Goal: Task Accomplishment & Management: Manage account settings

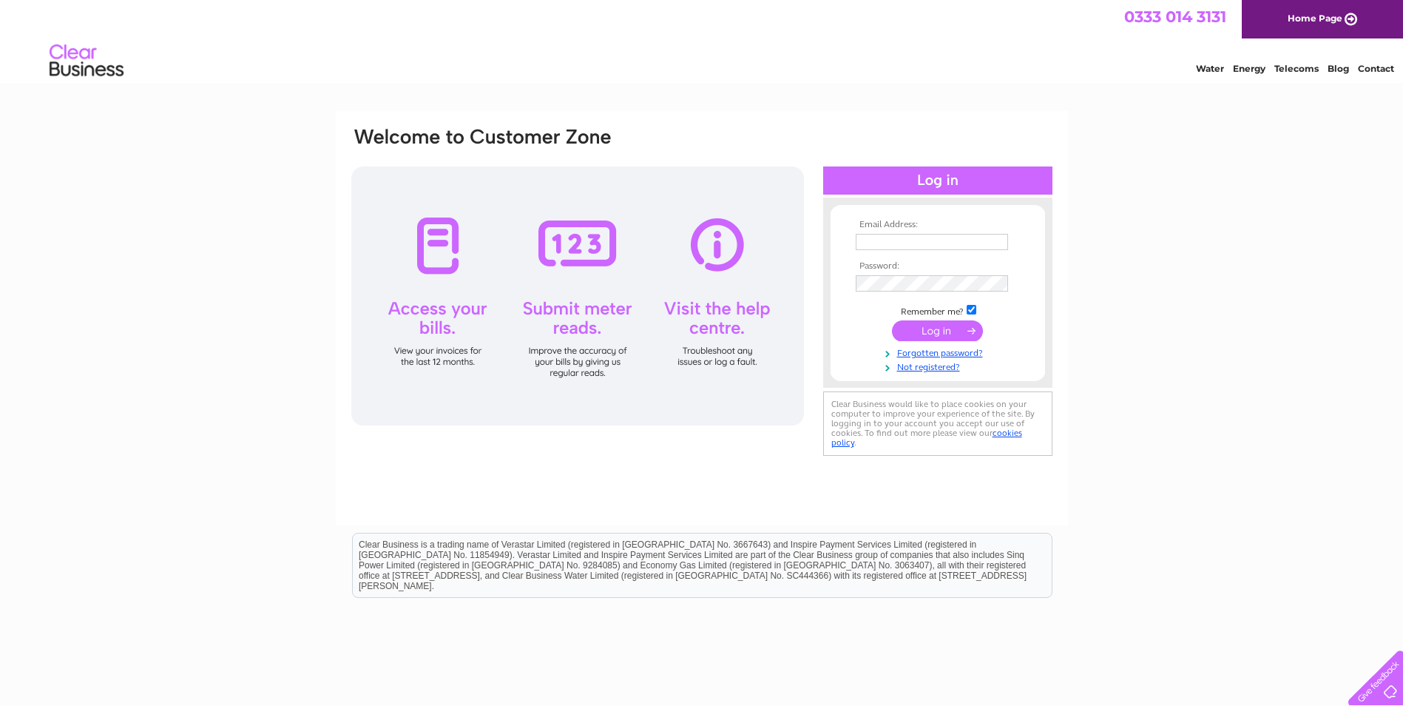
click at [887, 243] on input "text" at bounding box center [932, 242] width 152 height 16
type input "[EMAIL_ADDRESS][DOMAIN_NAME]"
click at [961, 327] on input "submit" at bounding box center [937, 332] width 91 height 21
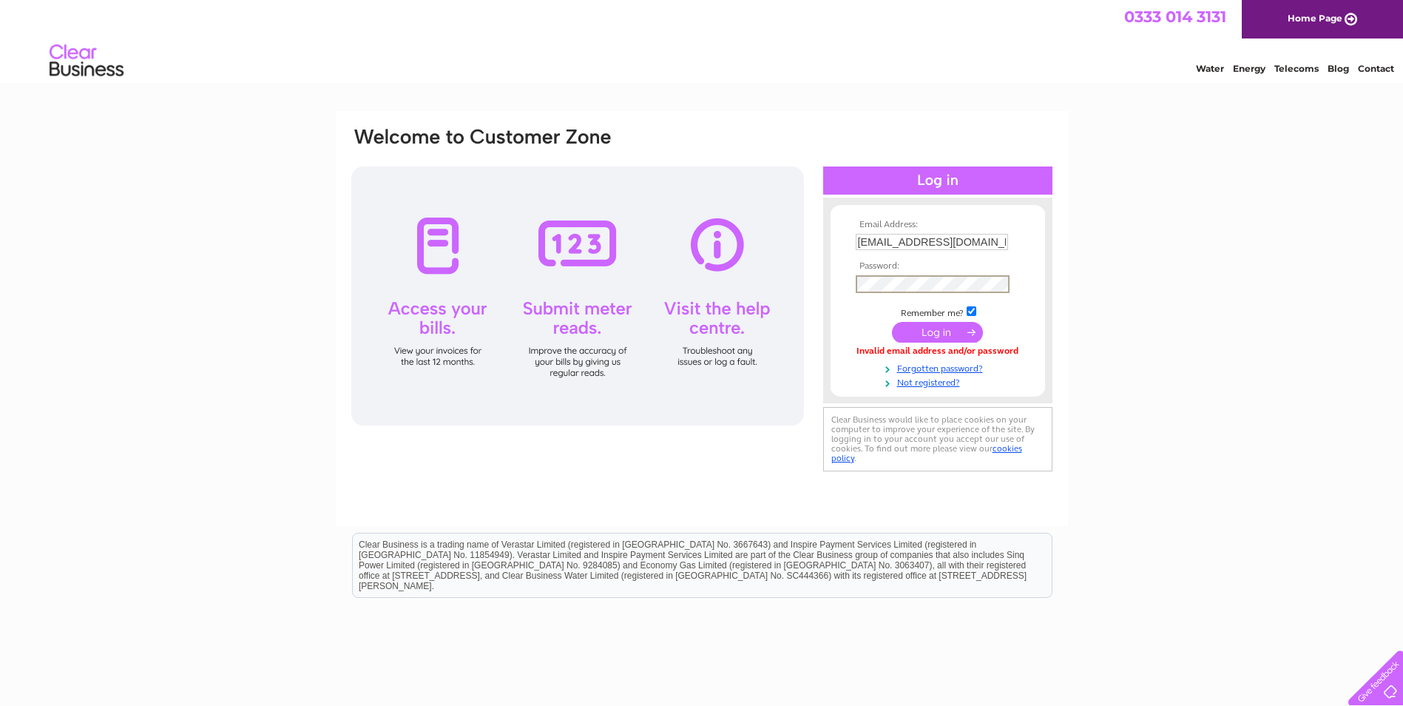
click at [892, 322] on input "submit" at bounding box center [937, 332] width 91 height 21
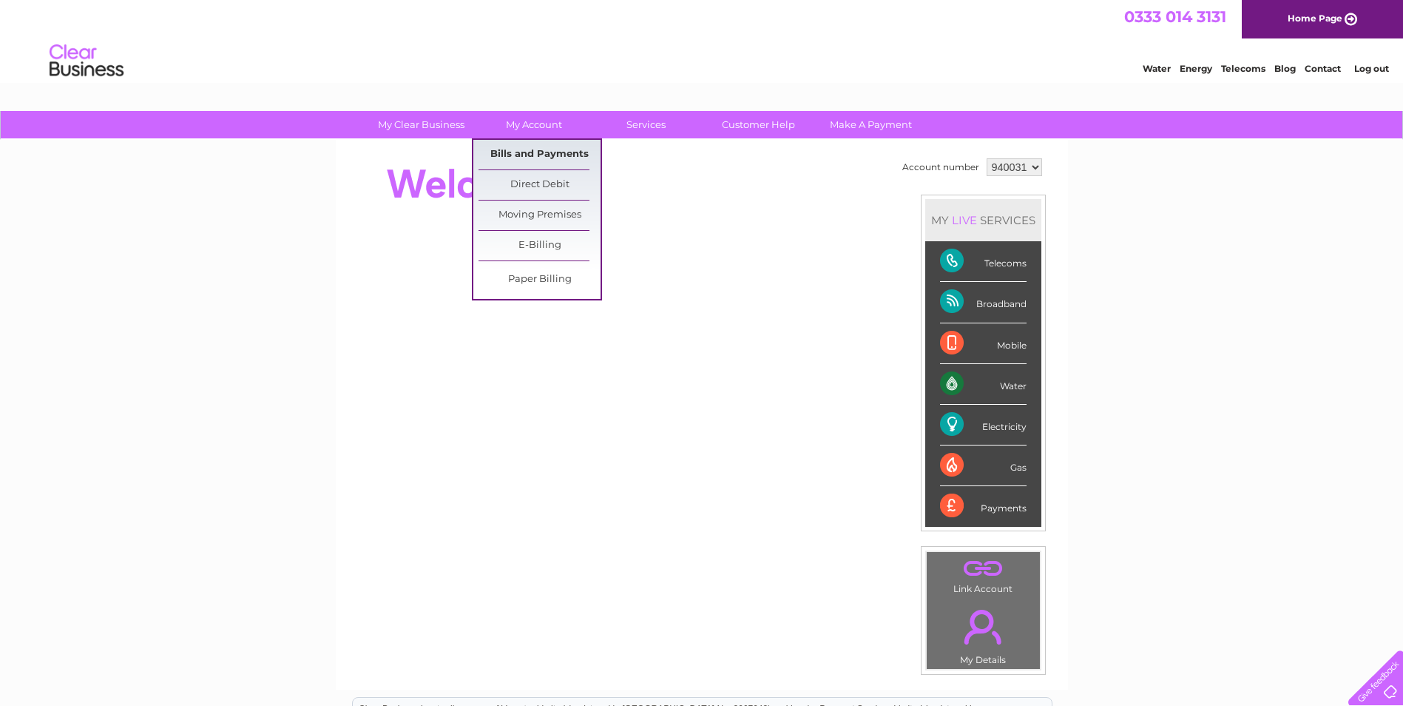
click at [526, 146] on link "Bills and Payments" at bounding box center [539, 155] width 122 height 30
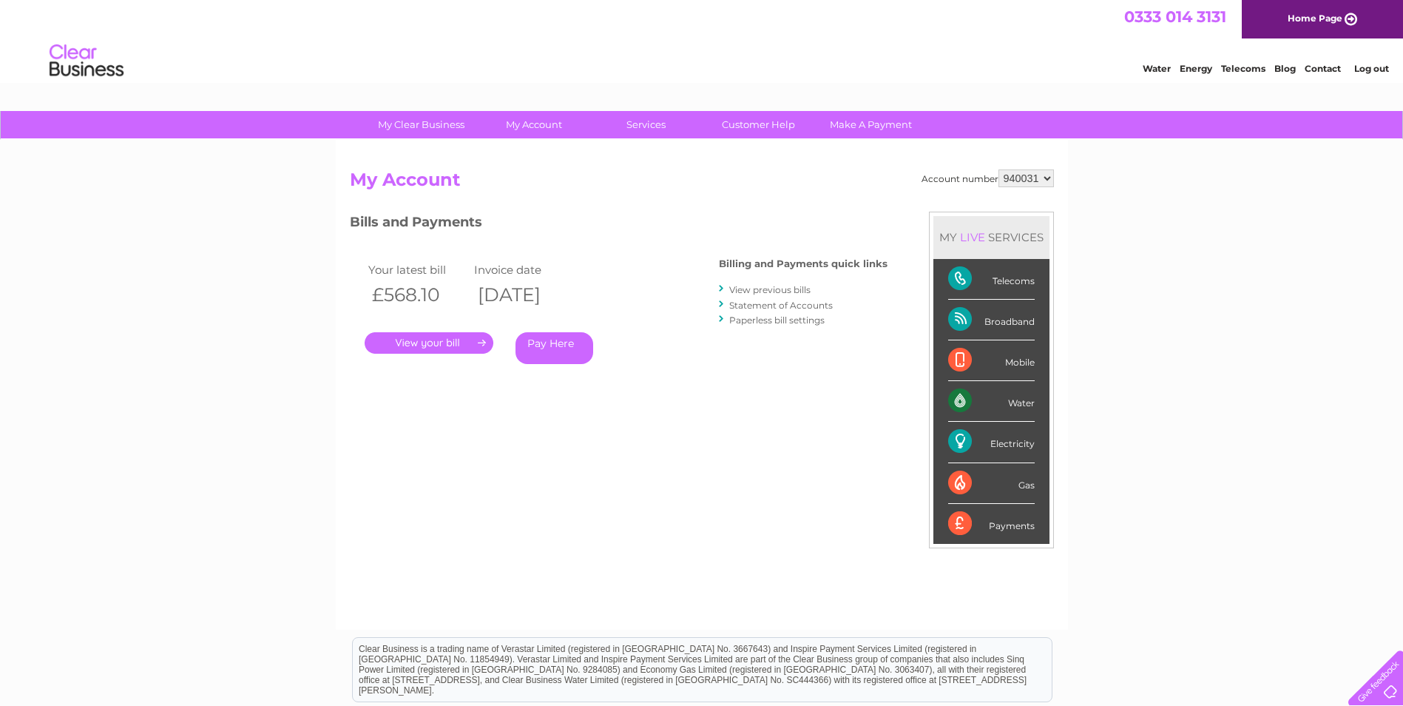
click at [405, 340] on link "." at bounding box center [429, 342] width 129 height 21
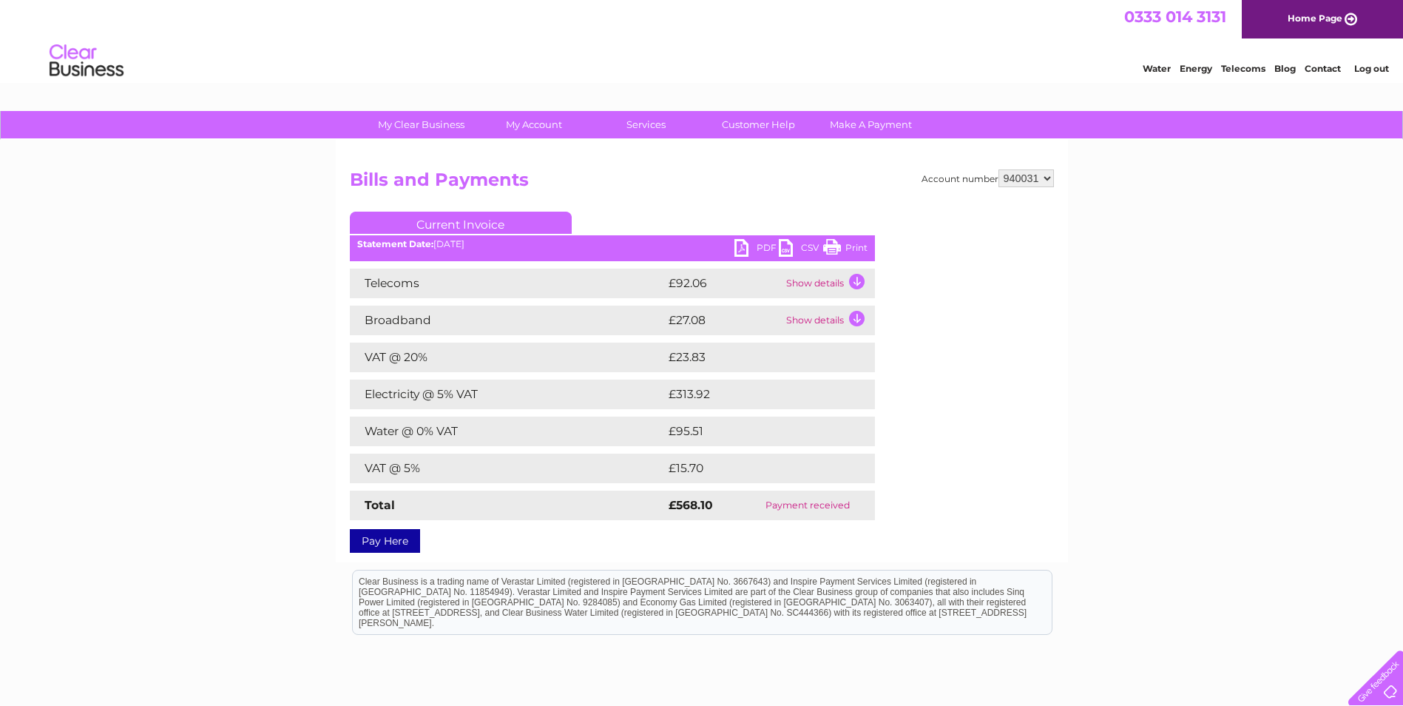
click at [747, 250] on link "PDF" at bounding box center [756, 249] width 44 height 21
